Goal: Information Seeking & Learning: Understand process/instructions

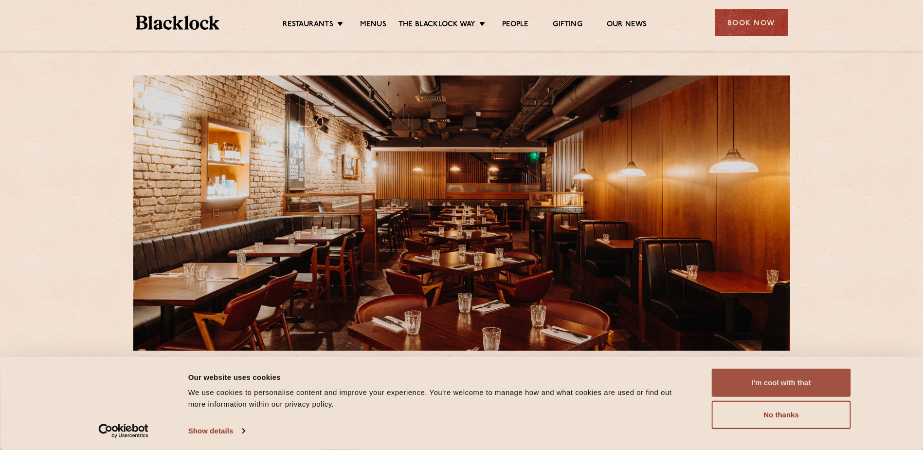
click at [785, 381] on button "I'm cool with that" at bounding box center [781, 382] width 139 height 28
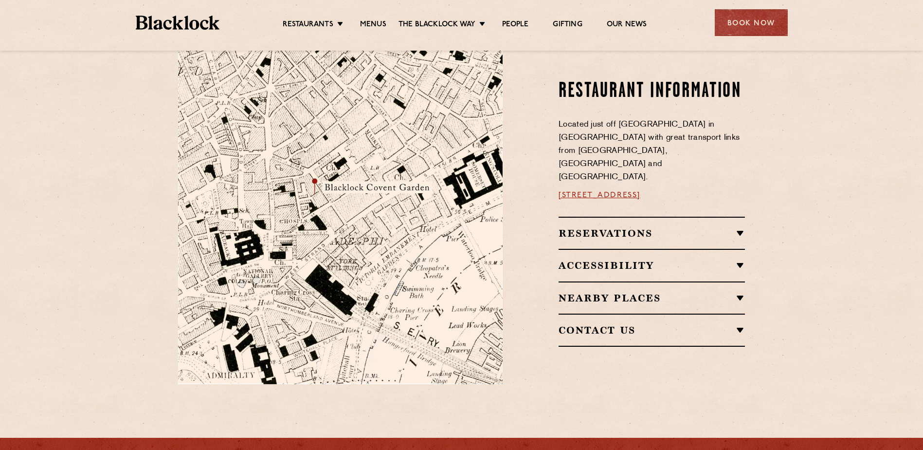
scroll to position [535, 0]
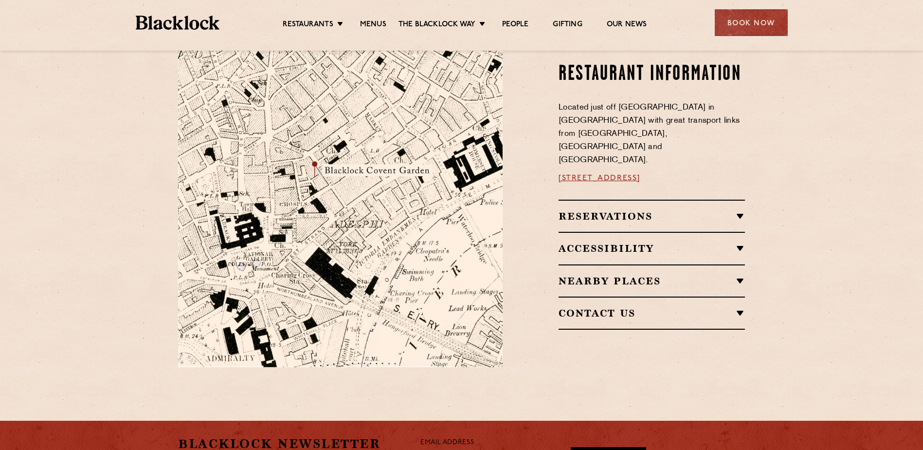
click at [745, 195] on div "Restaurant information Located just off Bedford Street in Covent Garden with gr…" at bounding box center [631, 196] width 242 height 342
click at [740, 210] on h2 "Reservations" at bounding box center [652, 216] width 186 height 12
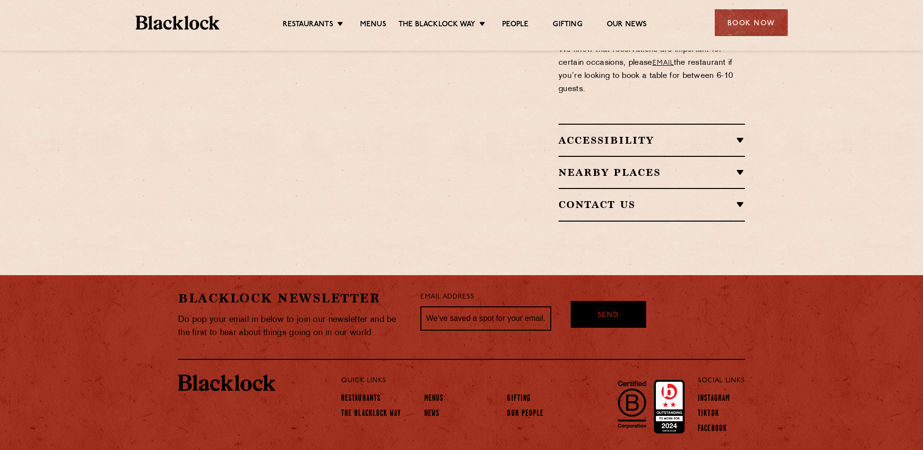
scroll to position [944, 0]
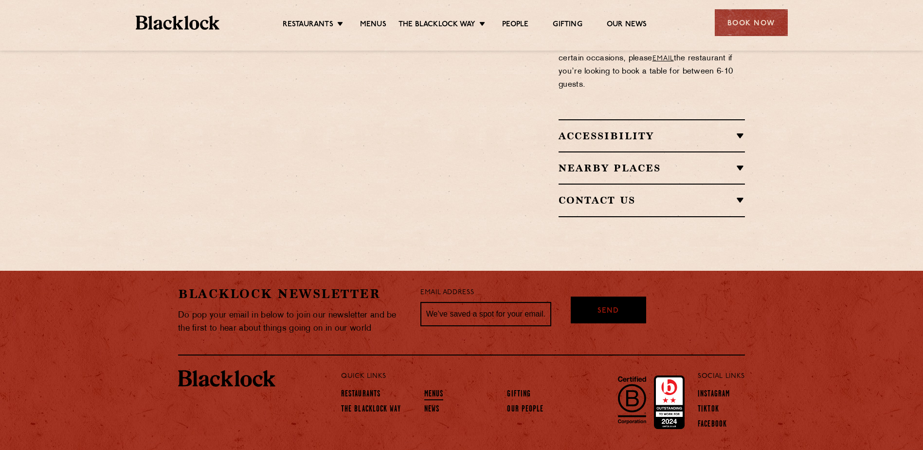
click at [430, 389] on link "Menus" at bounding box center [433, 394] width 19 height 11
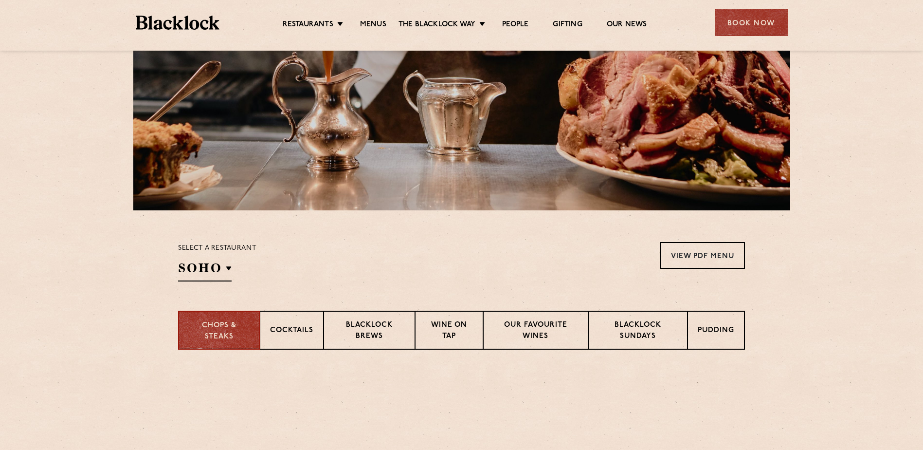
scroll to position [146, 0]
